Goal: Transaction & Acquisition: Purchase product/service

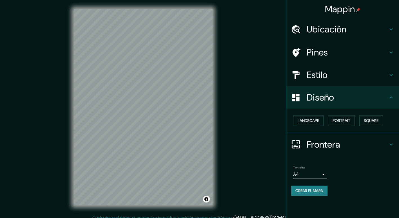
scroll to position [5, 0]
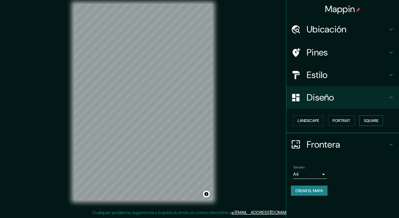
click at [383, 123] on button "Square" at bounding box center [371, 120] width 24 height 10
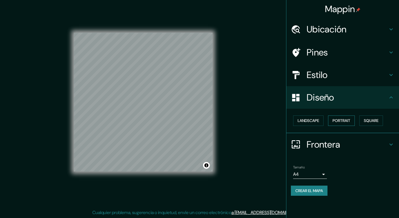
click at [350, 121] on font "Portrait" at bounding box center [341, 120] width 18 height 7
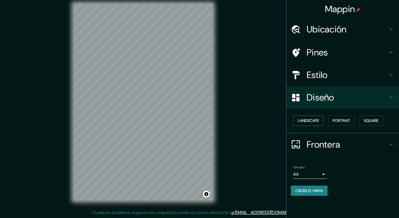
click at [313, 118] on font "Landscape" at bounding box center [307, 120] width 21 height 7
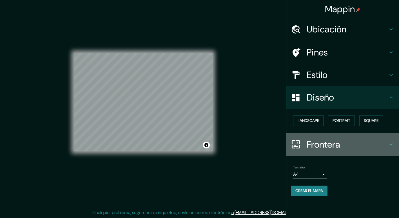
click at [337, 146] on h4 "Frontera" at bounding box center [346, 144] width 81 height 11
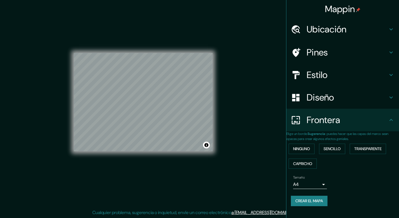
click at [344, 50] on h4 "Pines" at bounding box center [346, 52] width 81 height 11
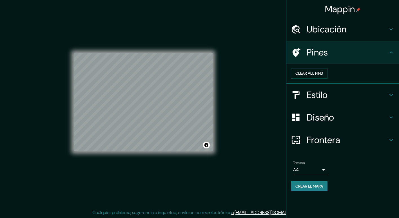
click at [331, 106] on div "Estilo" at bounding box center [342, 95] width 113 height 23
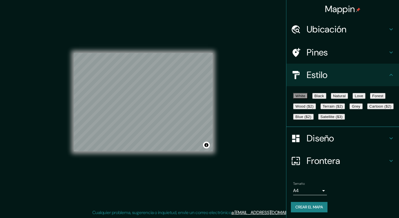
click at [320, 119] on font "Satellite ($3)" at bounding box center [331, 117] width 22 height 4
click at [303, 97] on font "White" at bounding box center [300, 96] width 10 height 4
click at [324, 97] on font "Black" at bounding box center [319, 96] width 10 height 4
click at [346, 98] on font "Natural" at bounding box center [339, 96] width 13 height 4
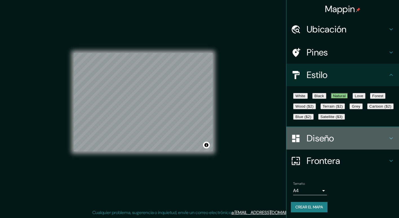
click at [345, 144] on h4 "Diseño" at bounding box center [346, 138] width 81 height 11
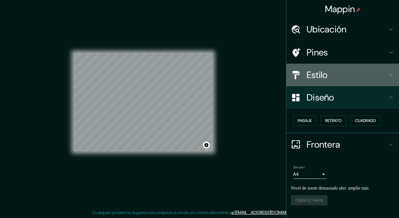
click at [310, 71] on h4 "Estilo" at bounding box center [346, 74] width 81 height 11
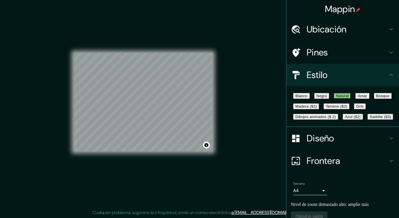
click at [370, 119] on font "Satélite ($3)" at bounding box center [380, 117] width 21 height 4
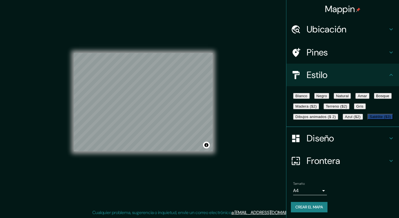
click at [330, 26] on h4 "Ubicación" at bounding box center [346, 29] width 81 height 11
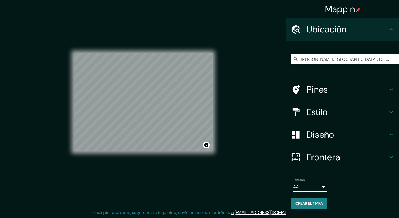
click at [389, 58] on input "Puente De Madera, Penco, Región del Biobío 4150000, Chile" at bounding box center [345, 59] width 108 height 10
click at [390, 59] on input "Puente De Madera, Penco, Región del Biobío 4150000, Chile" at bounding box center [345, 59] width 108 height 10
drag, startPoint x: 386, startPoint y: 63, endPoint x: 377, endPoint y: 68, distance: 10.4
click at [384, 65] on div "Puente De Madera, Penco, Región del Biobío 4150000, Chile" at bounding box center [345, 59] width 108 height 28
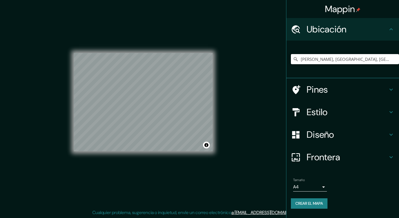
click at [390, 60] on input "Puente De Madera, Penco, Región del Biobío 4150000, Chile" at bounding box center [345, 59] width 108 height 10
click at [384, 59] on input "Puente De Madera, Penco, Región del Biobío 4150000, Chile" at bounding box center [345, 59] width 108 height 10
click at [389, 58] on input "Puente De Madera, Penco, Región del Biobío 4150000, Chile" at bounding box center [345, 59] width 108 height 10
click at [388, 59] on input "Puente De Madera, Penco, Región del Biobío 4150000, Chile" at bounding box center [345, 59] width 108 height 10
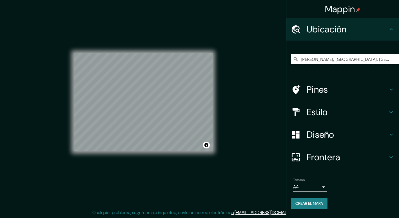
type input "Puente De Madera, Penco, Región del Biobío 4150000, Chile"
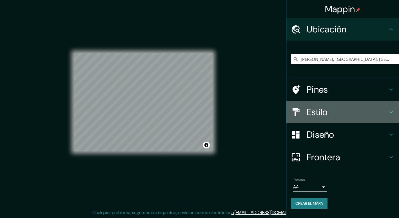
click at [314, 117] on h4 "Estilo" at bounding box center [346, 111] width 81 height 11
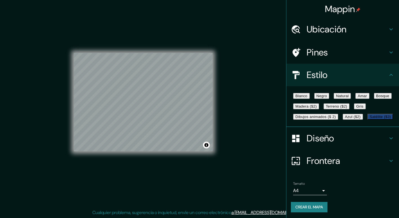
click at [303, 98] on font "Blanco" at bounding box center [301, 96] width 12 height 4
click at [327, 98] on font "Negro" at bounding box center [321, 96] width 11 height 4
click at [351, 93] on button "Natural" at bounding box center [342, 96] width 17 height 6
click at [357, 98] on font "Amar" at bounding box center [361, 96] width 9 height 4
click at [376, 98] on font "Bosque" at bounding box center [382, 96] width 13 height 4
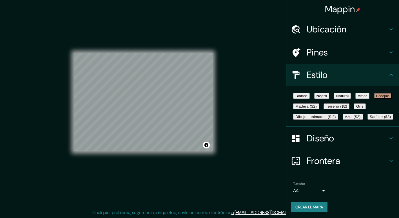
click at [317, 108] on font "Madera ($2)" at bounding box center [305, 106] width 21 height 4
click at [326, 108] on font "Terreno ($2)" at bounding box center [336, 106] width 21 height 4
click at [356, 108] on font "Gris" at bounding box center [359, 106] width 7 height 4
click at [305, 119] on font "Dibujos animados ($ 2)" at bounding box center [315, 117] width 41 height 4
click at [361, 119] on font "Azul ($2)" at bounding box center [353, 117] width 16 height 4
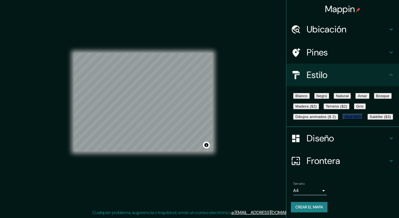
click at [370, 119] on font "Satélite ($3)" at bounding box center [380, 117] width 21 height 4
click at [300, 98] on font "Blanco" at bounding box center [301, 96] width 12 height 4
click at [370, 119] on font "Satélite ($3)" at bounding box center [380, 117] width 21 height 4
click at [307, 99] on button "Blanco" at bounding box center [301, 96] width 17 height 6
click at [370, 119] on font "Satélite ($3)" at bounding box center [380, 117] width 21 height 4
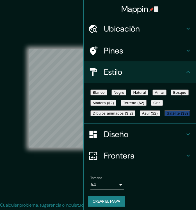
click at [38, 37] on div "© Mapbox © OpenStreetMap Improve this map © Maxar" at bounding box center [98, 98] width 177 height 189
